Goal: Task Accomplishment & Management: Manage account settings

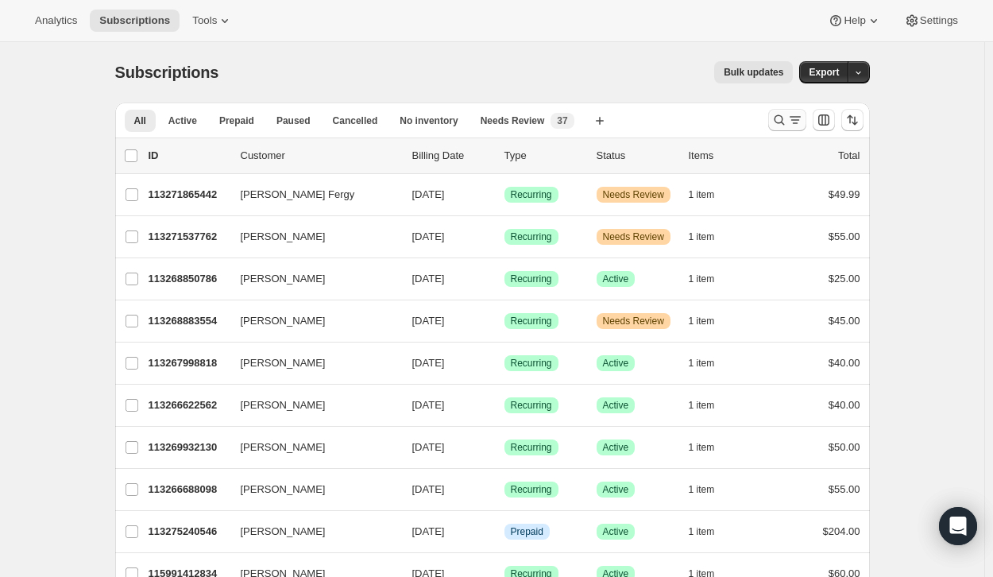
click at [787, 118] on icon "Search and filter results" at bounding box center [779, 120] width 16 height 16
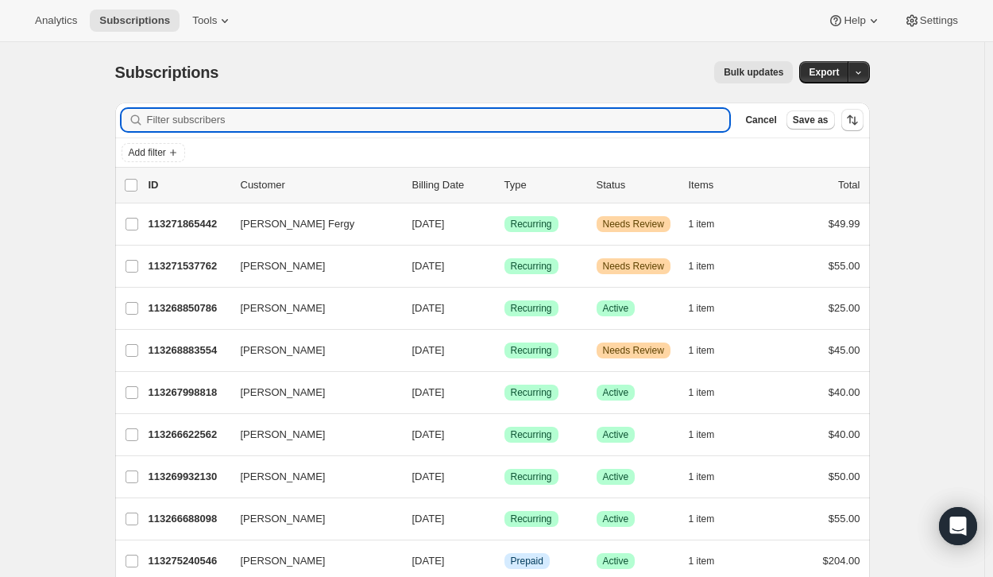
click at [303, 108] on div "Filter subscribers Cancel Save as" at bounding box center [492, 119] width 755 height 35
drag, startPoint x: 299, startPoint y: 122, endPoint x: 172, endPoint y: 128, distance: 127.2
click at [172, 128] on input "Filter subscribers" at bounding box center [438, 120] width 583 height 22
click at [236, 120] on input "Filter subscribers" at bounding box center [438, 120] width 583 height 22
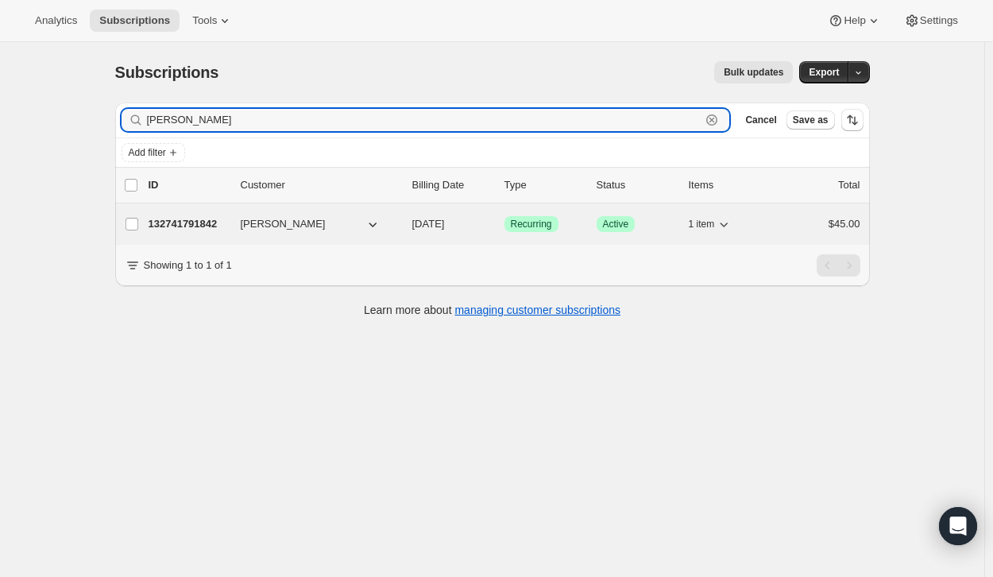
type input "[PERSON_NAME]"
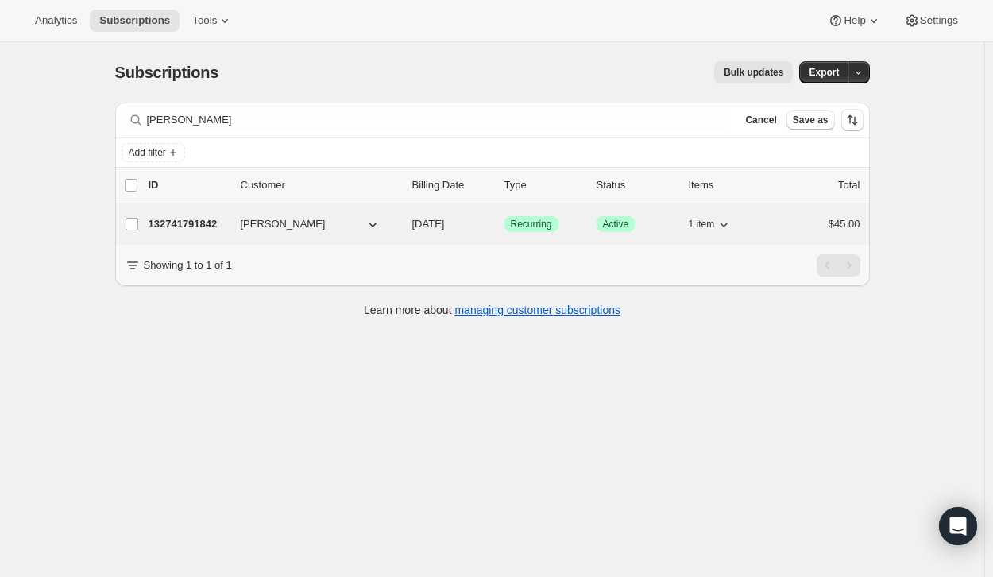
click at [214, 218] on p "132741791842" at bounding box center [188, 224] width 79 height 16
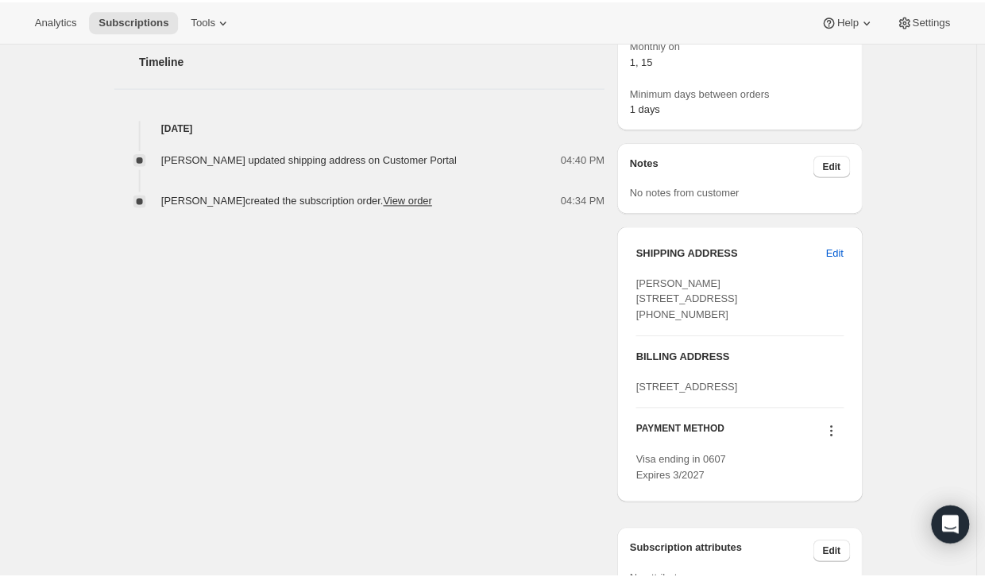
scroll to position [550, 0]
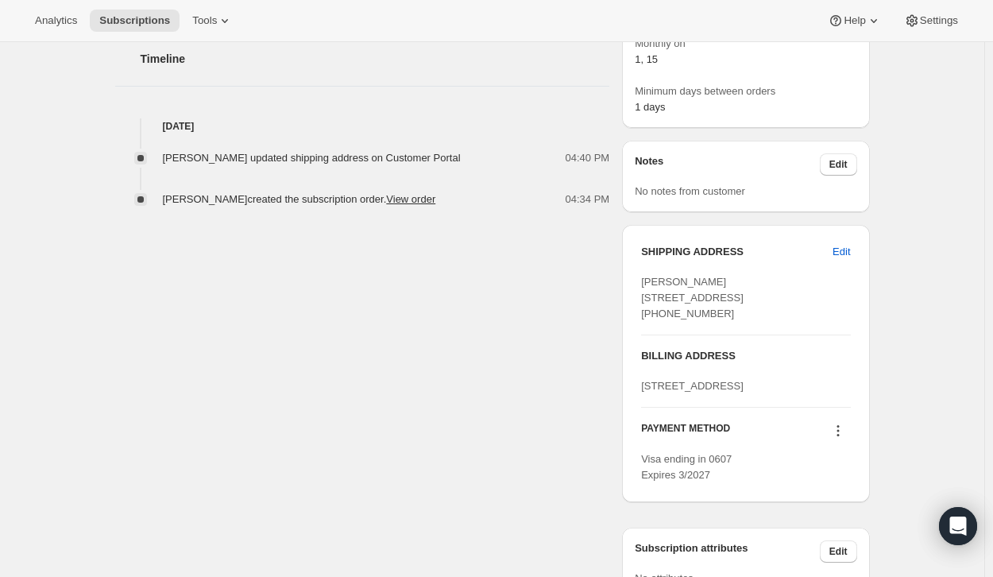
drag, startPoint x: 853, startPoint y: 248, endPoint x: 829, endPoint y: 280, distance: 40.3
click at [829, 280] on div "SHIPPING ADDRESS Edit [PERSON_NAME] [STREET_ADDRESS] [PHONE_NUMBER]" at bounding box center [745, 283] width 209 height 78
